Goal: Task Accomplishment & Management: Use online tool/utility

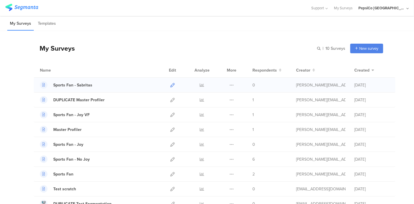
click at [170, 84] on icon at bounding box center [172, 85] width 4 height 4
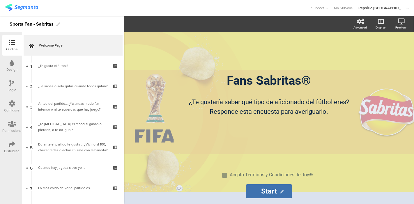
click at [7, 71] on div "Design" at bounding box center [11, 69] width 11 height 5
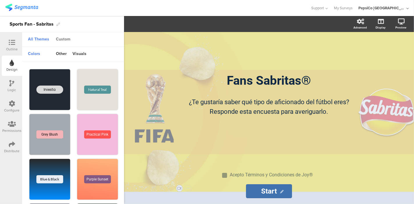
click at [62, 40] on div "Custom" at bounding box center [63, 40] width 20 height 10
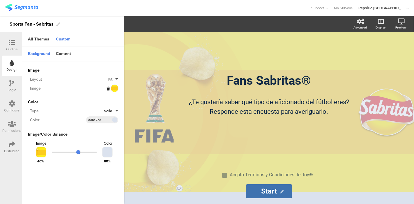
click at [108, 88] on icon at bounding box center [108, 89] width 3 height 4
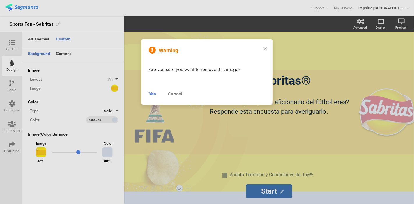
click at [152, 92] on div "Yes" at bounding box center [152, 94] width 7 height 7
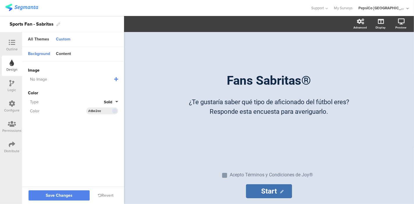
click at [116, 79] on icon at bounding box center [116, 79] width 4 height 5
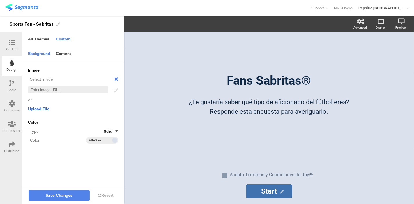
click at [44, 109] on span "Upload File" at bounding box center [39, 109] width 22 height 6
drag, startPoint x: 211, startPoint y: 126, endPoint x: 140, endPoint y: 130, distance: 70.9
click at [140, 130] on div "Fans Sabritas® Fans Sabritas® ¿Te gustaría saber qué tipo de aficionado del fút…" at bounding box center [269, 118] width 290 height 172
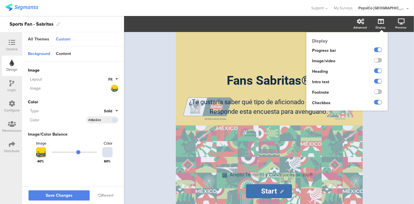
click at [381, 23] on icon at bounding box center [381, 22] width 6 height 6
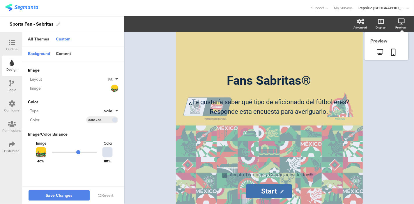
click at [400, 21] on icon at bounding box center [401, 22] width 7 height 6
click at [393, 52] on icon at bounding box center [394, 52] width 5 height 7
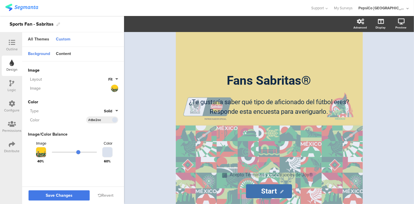
click at [75, 193] on button "Save Changes" at bounding box center [59, 196] width 61 height 10
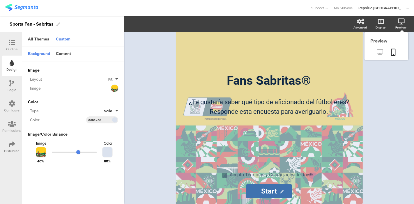
click at [380, 56] on link at bounding box center [380, 53] width 14 height 10
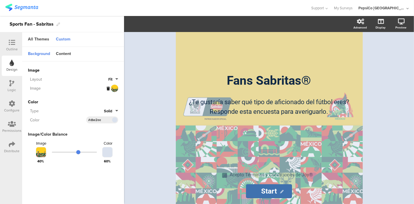
click at [112, 78] on span "Fit" at bounding box center [110, 80] width 4 height 6
click at [92, 87] on button "Fill" at bounding box center [97, 93] width 44 height 12
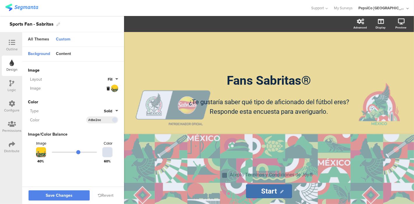
click at [92, 87] on div "Image" at bounding box center [67, 88] width 79 height 6
click at [52, 196] on span "Save Changes" at bounding box center [59, 196] width 27 height 0
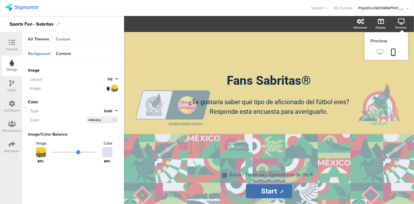
click at [380, 54] on icon at bounding box center [380, 52] width 6 height 6
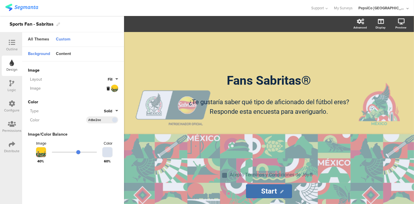
click at [111, 79] on span "Fill" at bounding box center [110, 80] width 5 height 6
click at [96, 117] on button "Centered" at bounding box center [97, 117] width 44 height 12
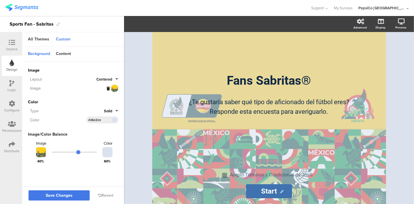
click at [74, 196] on button "Save Changes" at bounding box center [59, 196] width 61 height 10
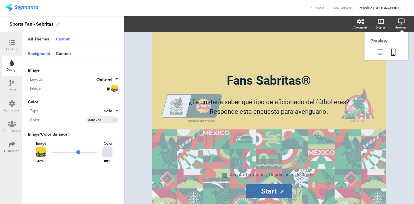
click at [382, 52] on icon at bounding box center [380, 52] width 6 height 6
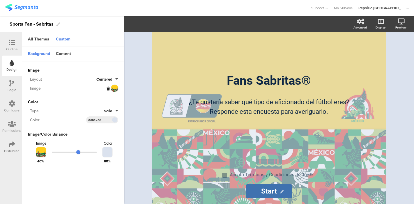
click at [110, 76] on div "Layout Centered" at bounding box center [73, 79] width 90 height 7
click at [109, 79] on span "Centered" at bounding box center [104, 80] width 16 height 6
click at [92, 133] on button "Fit" at bounding box center [97, 129] width 44 height 12
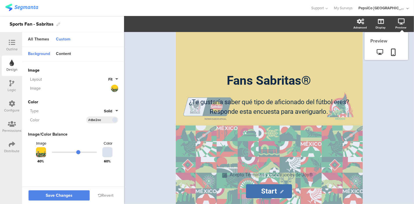
click at [403, 21] on icon at bounding box center [401, 22] width 7 height 6
click at [377, 58] on sg-preview-menu at bounding box center [387, 52] width 44 height 15
click at [380, 52] on icon at bounding box center [380, 52] width 6 height 6
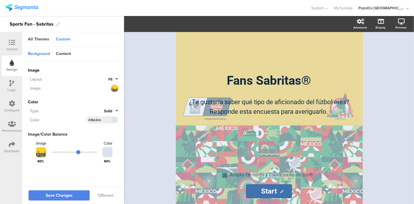
click at [115, 77] on button "Fit" at bounding box center [113, 80] width 10 height 6
click at [100, 96] on button "Fill" at bounding box center [97, 93] width 44 height 12
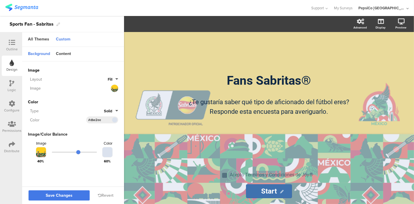
click at [67, 196] on span "Save Changes" at bounding box center [59, 196] width 27 height 0
